Goal: Task Accomplishment & Management: Use online tool/utility

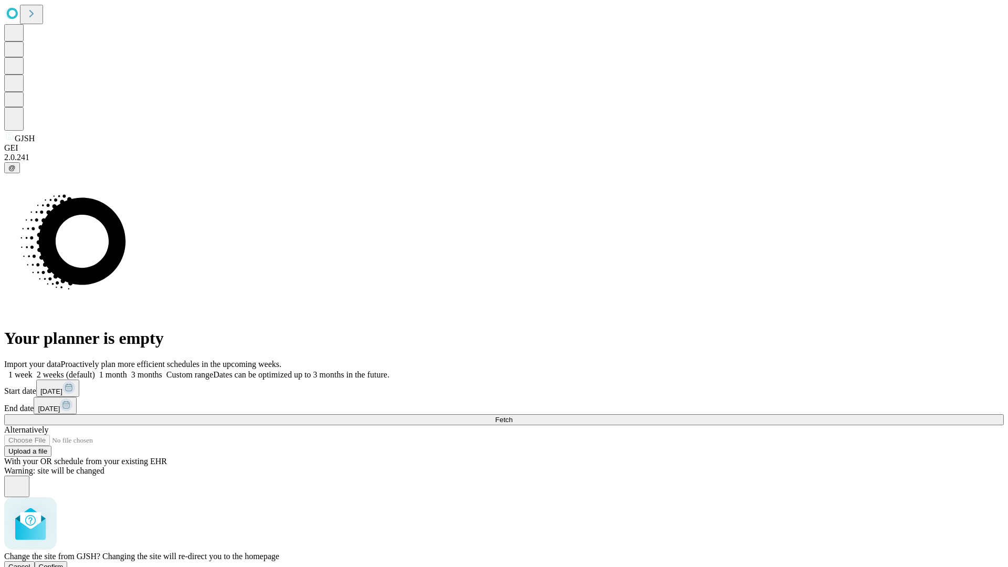
click at [64, 563] on span "Confirm" at bounding box center [51, 567] width 25 height 8
click at [33, 370] on label "1 week" at bounding box center [18, 374] width 28 height 9
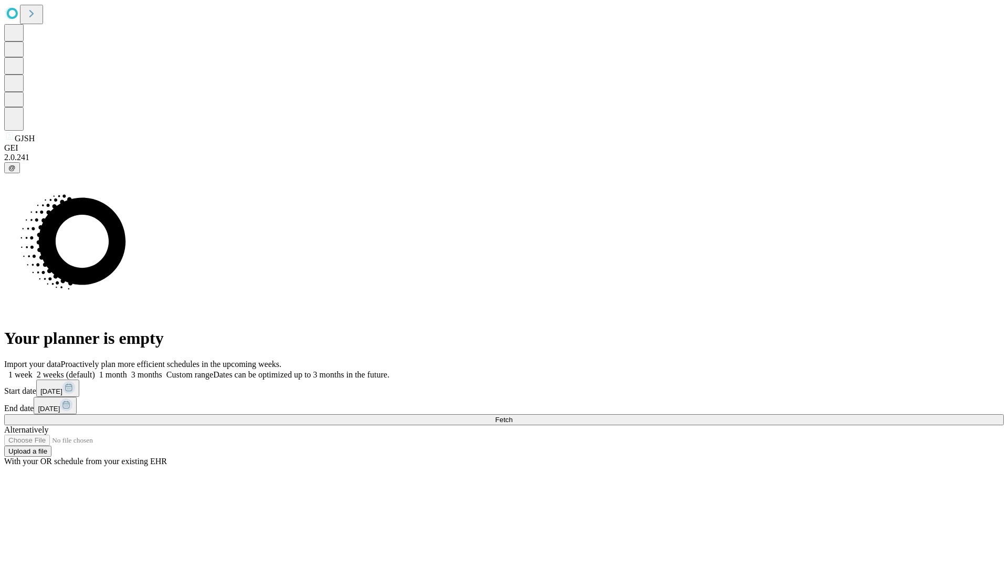
click at [513, 416] on span "Fetch" at bounding box center [503, 420] width 17 height 8
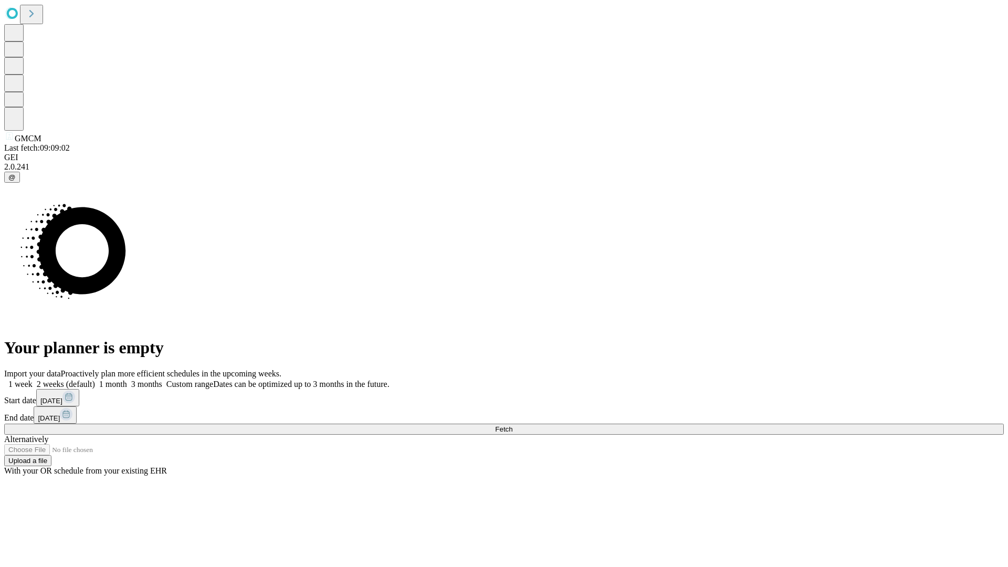
click at [33, 380] on label "1 week" at bounding box center [18, 384] width 28 height 9
click at [513, 425] on span "Fetch" at bounding box center [503, 429] width 17 height 8
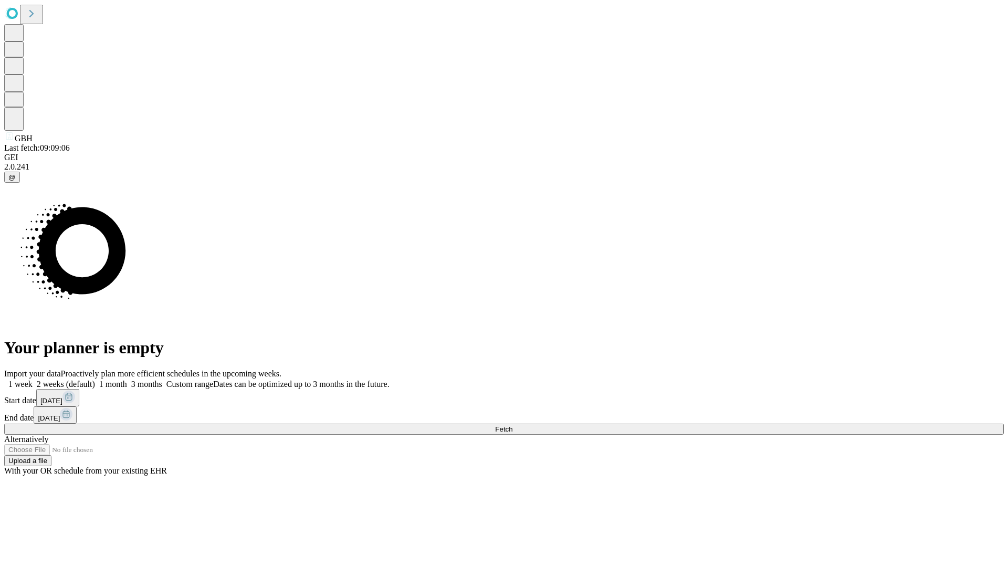
click at [33, 380] on label "1 week" at bounding box center [18, 384] width 28 height 9
click at [513, 425] on span "Fetch" at bounding box center [503, 429] width 17 height 8
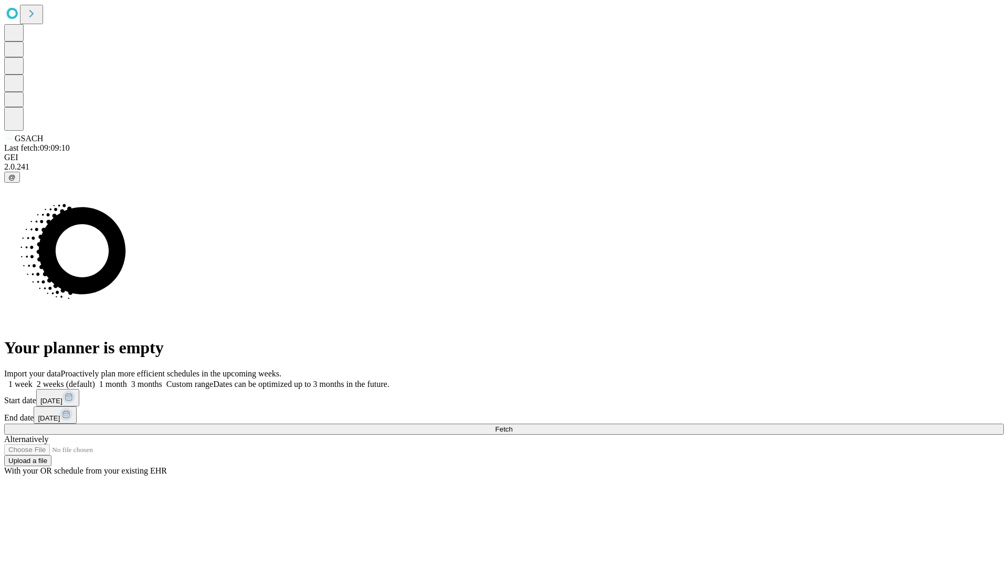
click at [513, 425] on span "Fetch" at bounding box center [503, 429] width 17 height 8
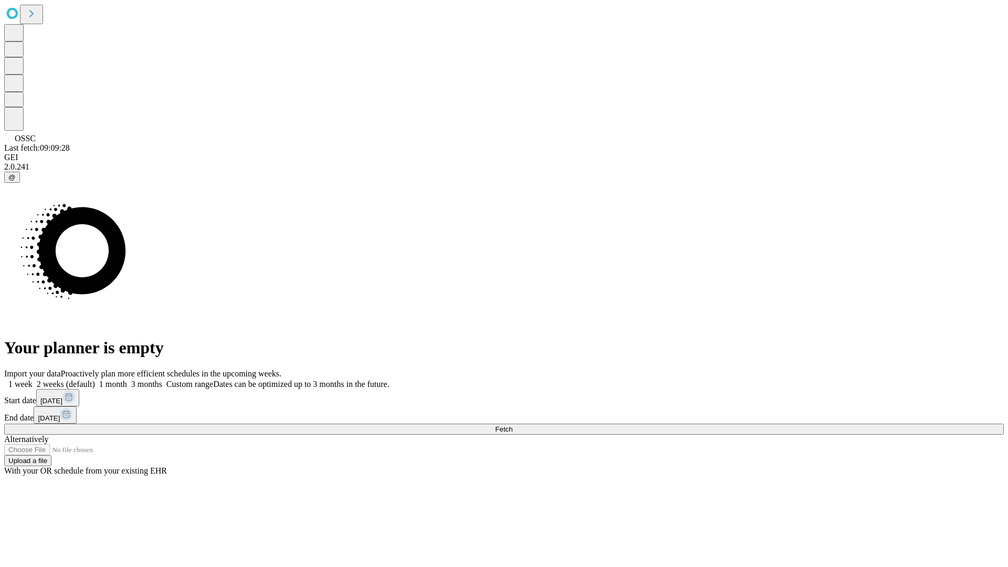
click at [33, 380] on label "1 week" at bounding box center [18, 384] width 28 height 9
click at [513, 425] on span "Fetch" at bounding box center [503, 429] width 17 height 8
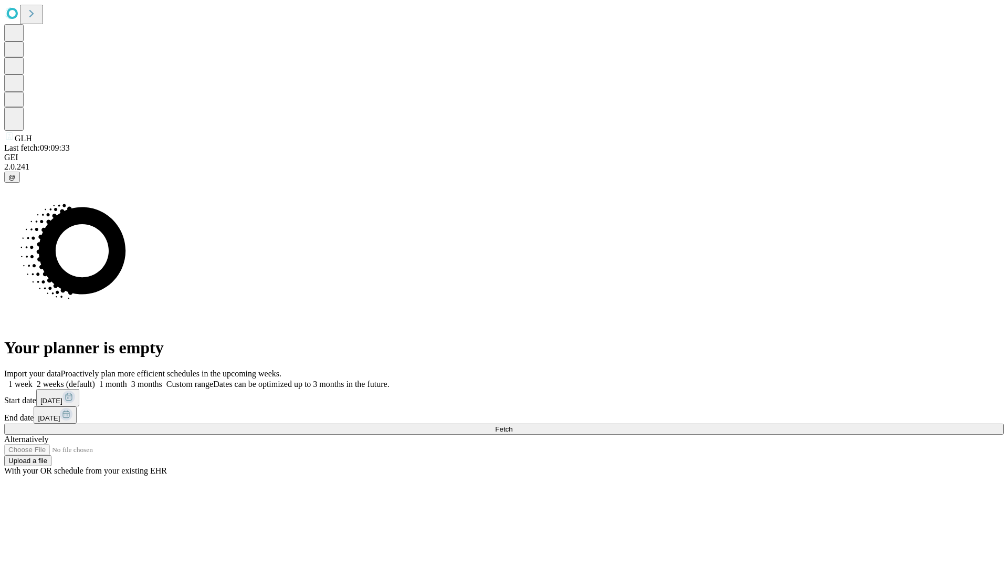
click at [33, 380] on label "1 week" at bounding box center [18, 384] width 28 height 9
click at [513, 425] on span "Fetch" at bounding box center [503, 429] width 17 height 8
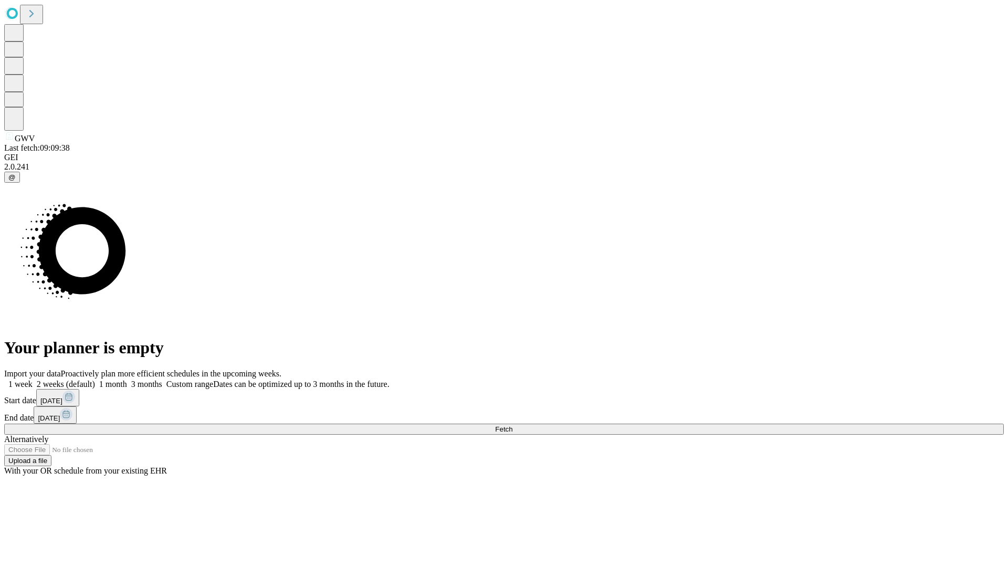
click at [33, 380] on label "1 week" at bounding box center [18, 384] width 28 height 9
click at [513, 425] on span "Fetch" at bounding box center [503, 429] width 17 height 8
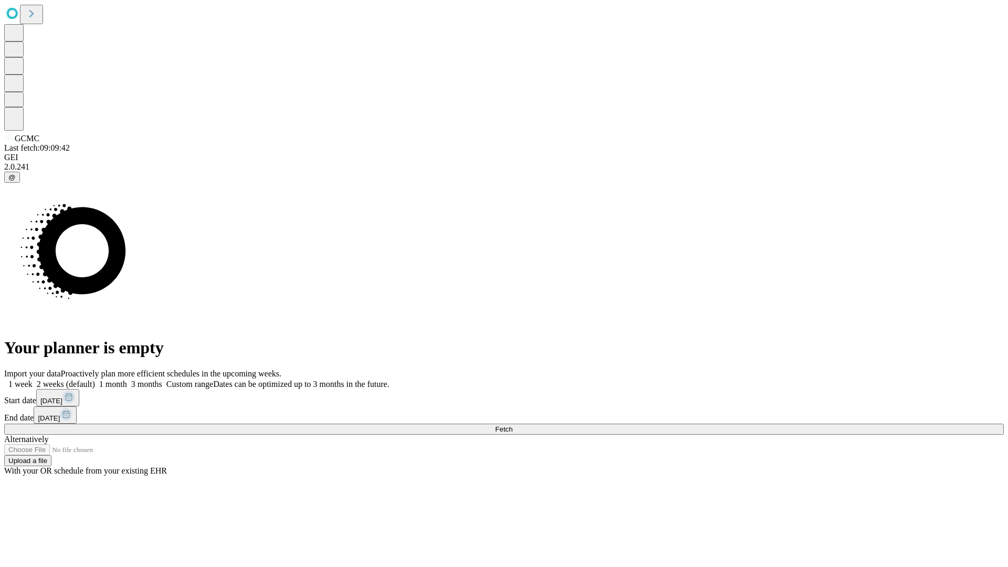
click at [33, 380] on label "1 week" at bounding box center [18, 384] width 28 height 9
click at [513, 425] on span "Fetch" at bounding box center [503, 429] width 17 height 8
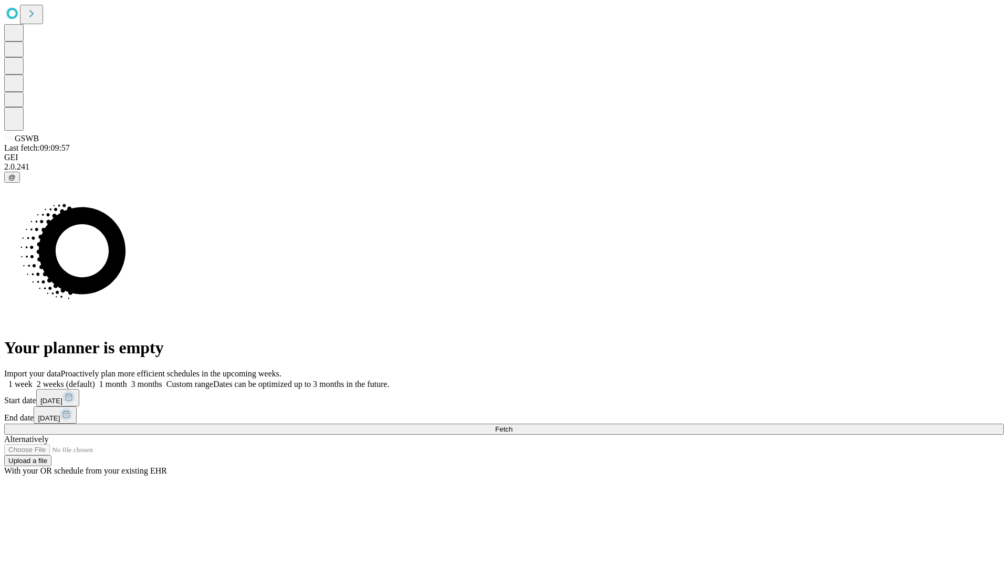
click at [33, 380] on label "1 week" at bounding box center [18, 384] width 28 height 9
click at [513, 425] on span "Fetch" at bounding box center [503, 429] width 17 height 8
